Goal: Navigation & Orientation: Find specific page/section

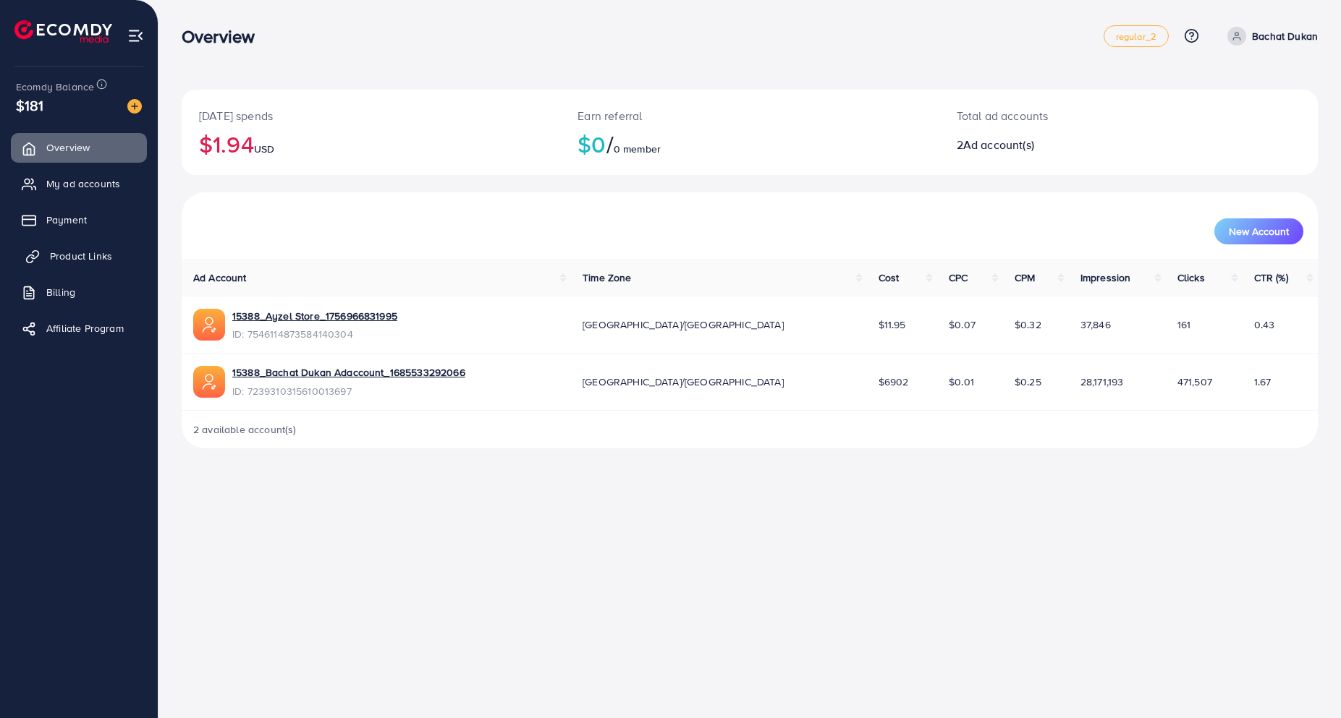
click at [75, 247] on link "Product Links" at bounding box center [79, 256] width 136 height 29
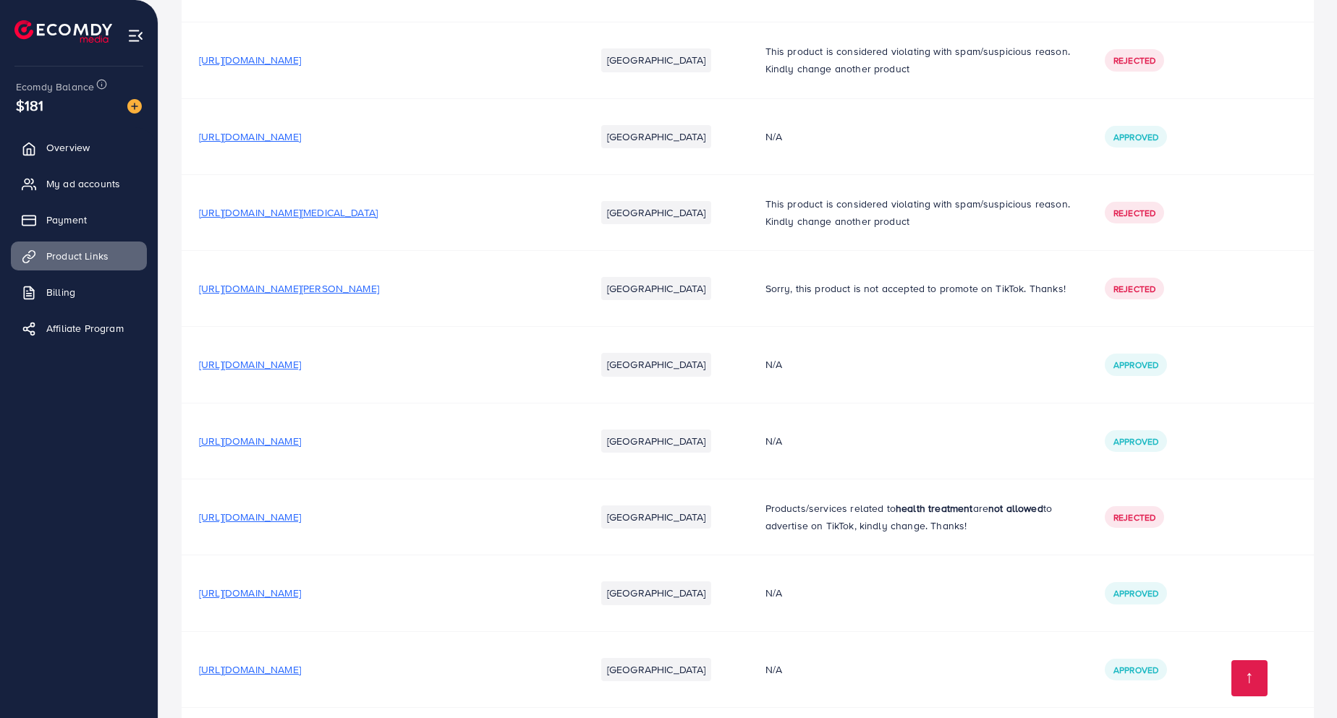
scroll to position [3890, 0]
